Goal: Information Seeking & Learning: Learn about a topic

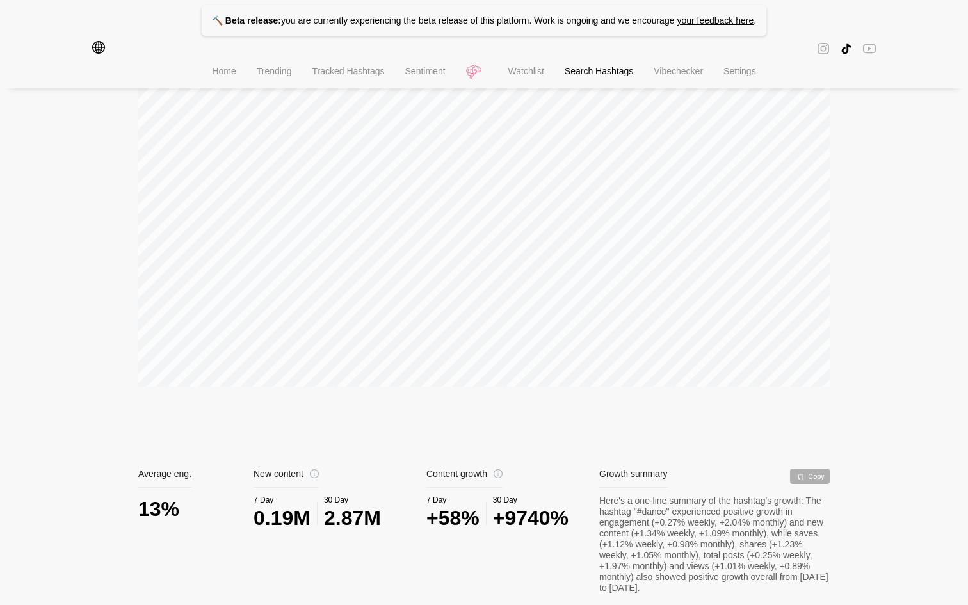
scroll to position [238, 0]
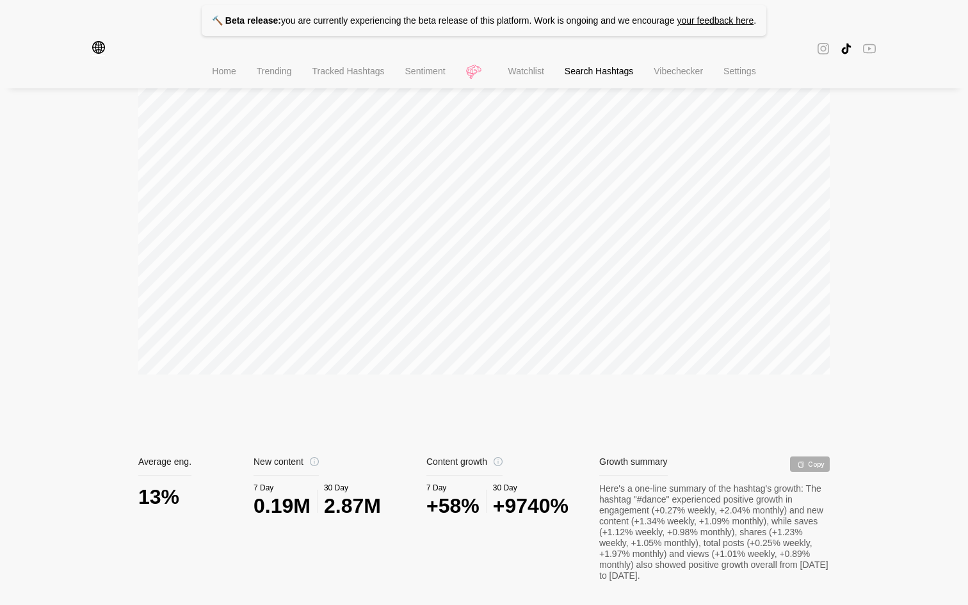
drag, startPoint x: 273, startPoint y: 459, endPoint x: 242, endPoint y: 492, distance: 45.3
click at [243, 492] on div "Engagement Views Total posts Shares Saves Export Average eng. 13% New content 7…" at bounding box center [483, 257] width 691 height 649
click at [209, 411] on div "Engagement Views Total posts Shares Saves Export Average eng. 13% New content 7…" at bounding box center [483, 257] width 691 height 649
click at [195, 387] on div "Engagement Views Total posts Shares Saves Export Average eng. 13% New content 7…" at bounding box center [483, 257] width 691 height 649
click at [243, 395] on div "Engagement Views Total posts Shares Saves Export Average eng. 13% New content 7…" at bounding box center [483, 257] width 691 height 649
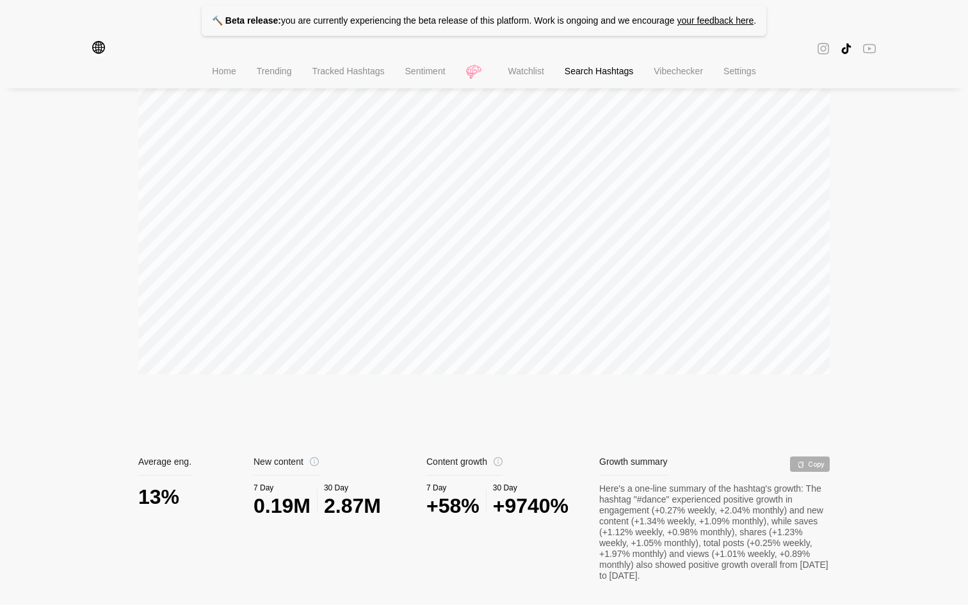
click at [254, 407] on div "Engagement Views Total posts Shares Saves Export Average eng. 13% New content 7…" at bounding box center [483, 257] width 691 height 649
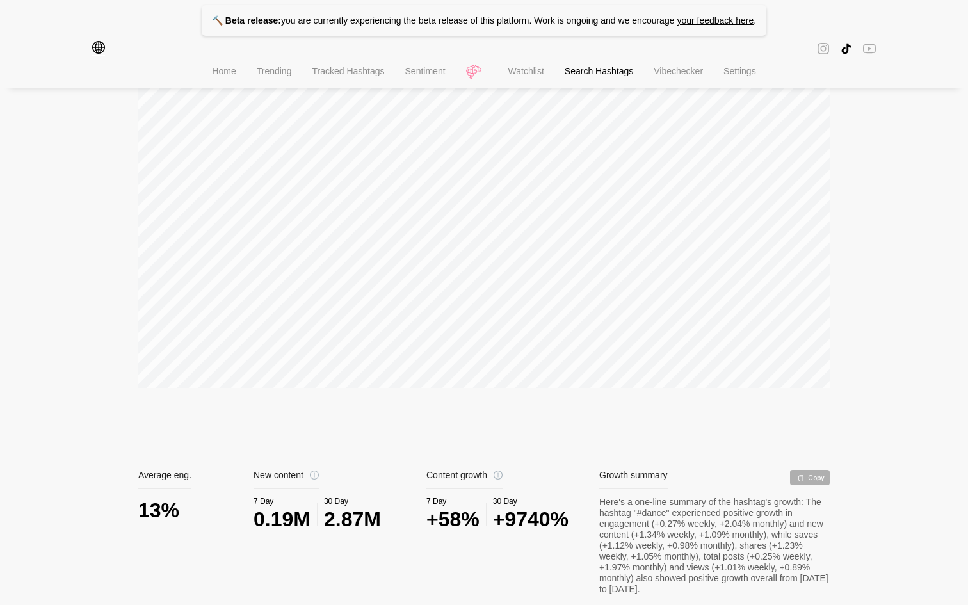
click at [289, 391] on div "Engagement Views Total posts Shares Saves Export Average eng. 13% New content 7…" at bounding box center [483, 270] width 691 height 649
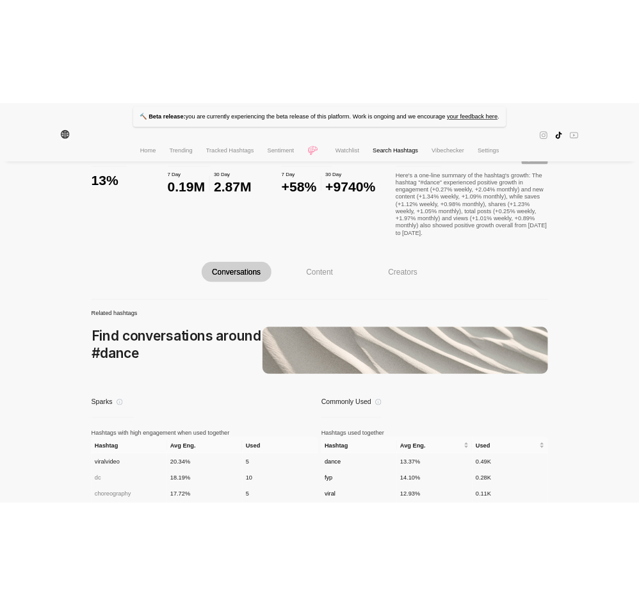
scroll to position [614, 0]
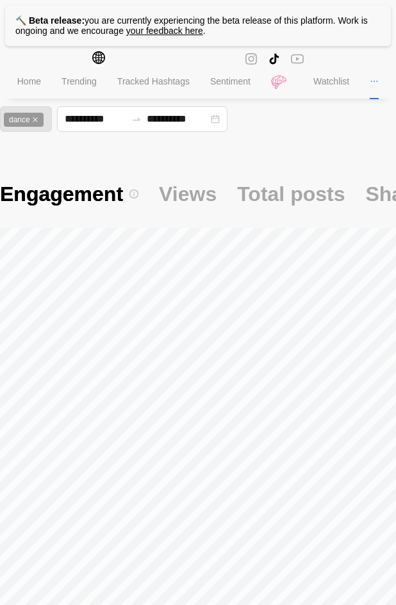
click at [99, 58] on icon "global" at bounding box center [98, 57] width 13 height 13
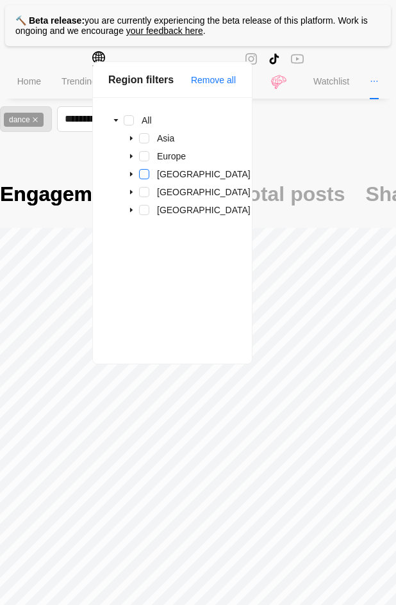
click at [144, 176] on span at bounding box center [144, 174] width 10 height 10
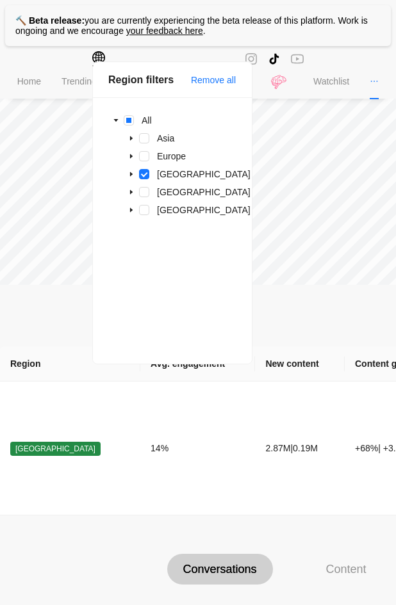
scroll to position [305, 0]
